Goal: Find specific page/section: Find specific page/section

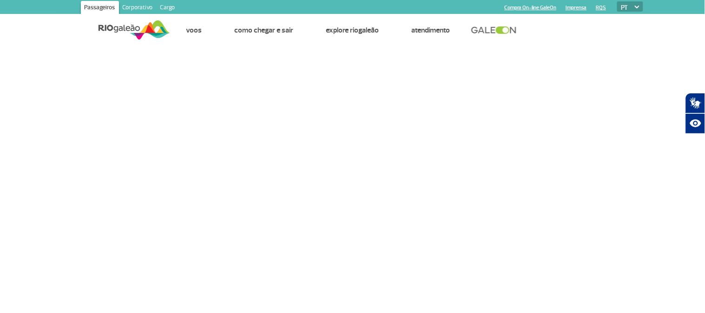
click at [579, 34] on ul "Página inicial Painel de voos Companhias Aéreas Destinos Voos Painel de voos Co…" at bounding box center [406, 30] width 473 height 32
click at [137, 6] on link "Corporativo" at bounding box center [138, 8] width 38 height 15
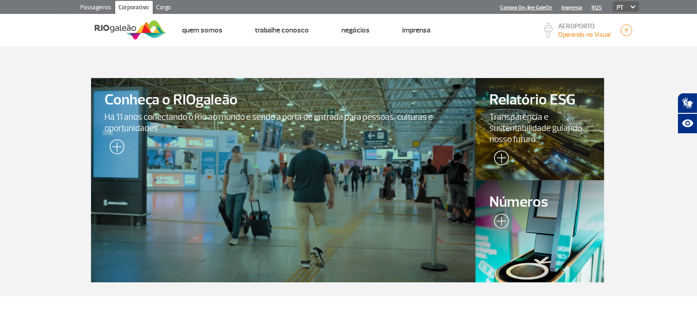
click at [97, 6] on link "Passageiros" at bounding box center [96, 8] width 38 height 15
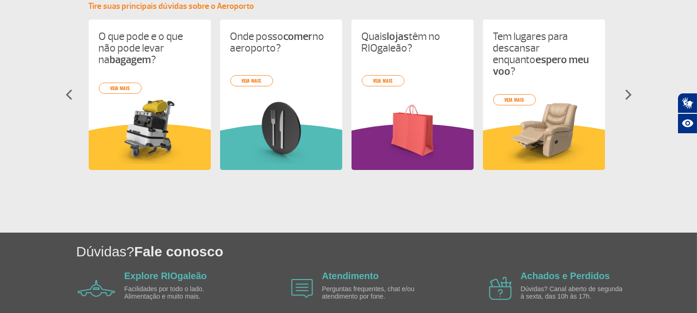
scroll to position [479, 0]
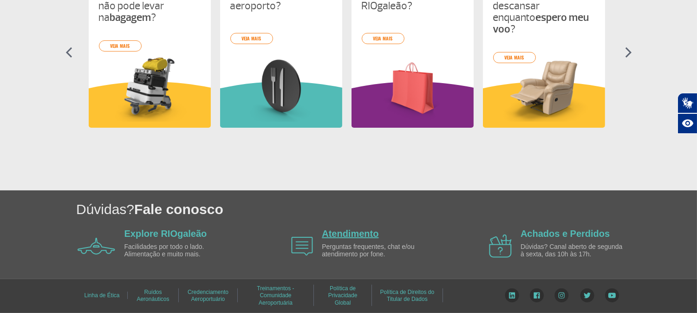
click at [353, 231] on link "Atendimento" at bounding box center [350, 234] width 57 height 10
